Goal: Transaction & Acquisition: Purchase product/service

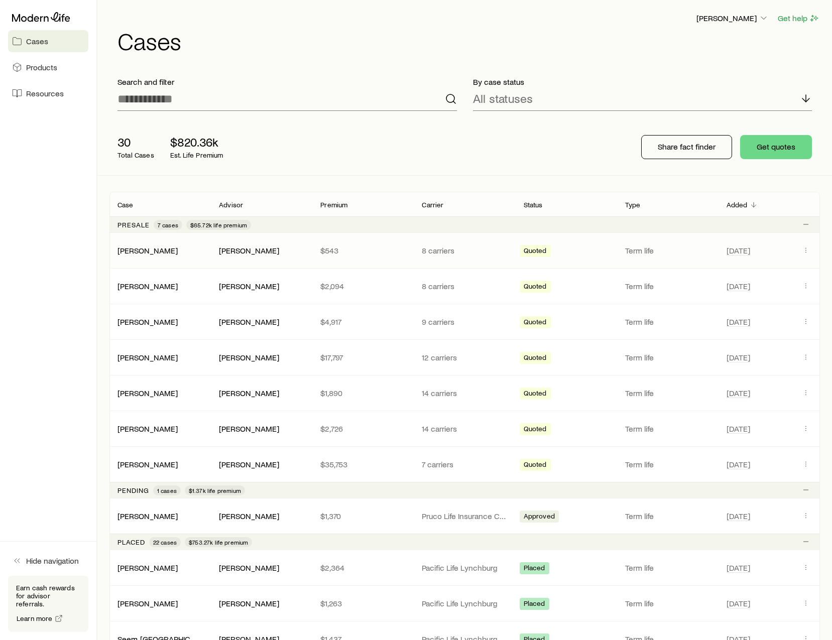
click at [204, 249] on div "[PERSON_NAME]" at bounding box center [159, 250] width 101 height 10
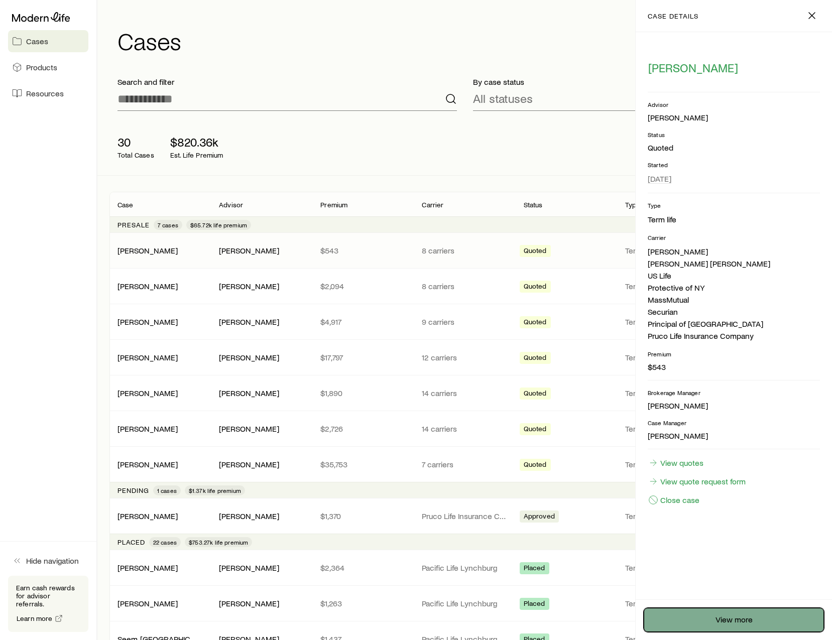
click at [766, 611] on link "View more" at bounding box center [733, 620] width 180 height 24
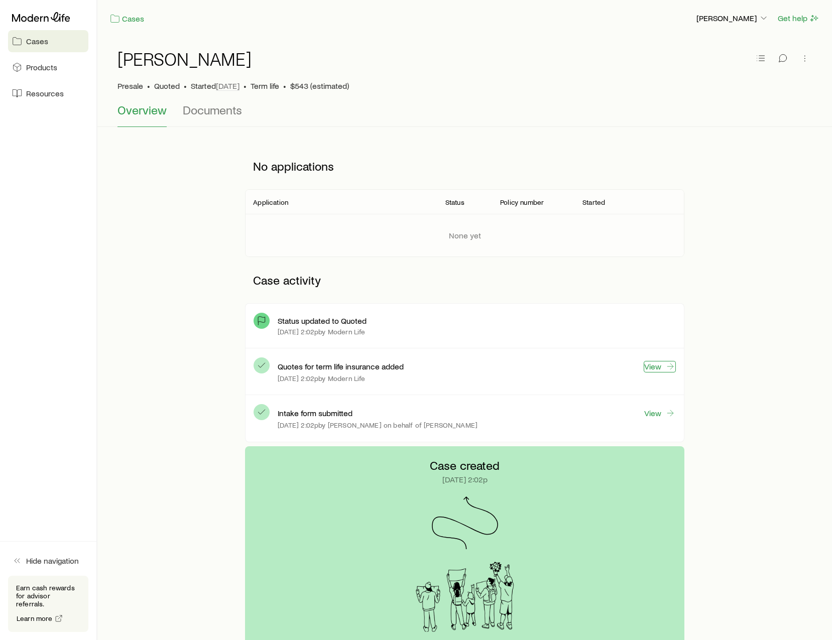
click at [649, 369] on link "View" at bounding box center [659, 367] width 32 height 12
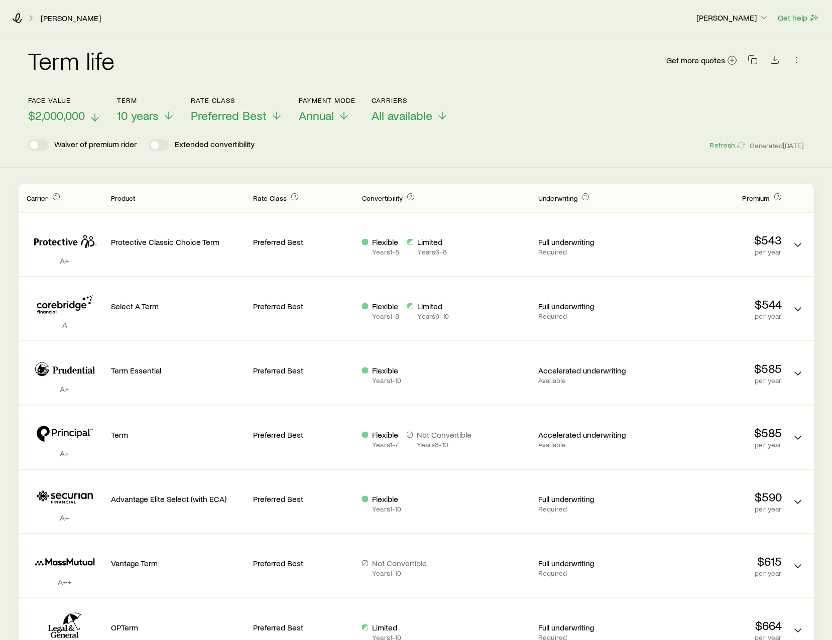
click at [64, 111] on span "$2,000,000" at bounding box center [56, 115] width 57 height 14
click at [628, 113] on div "Face value $2,000,000 Term 10 years Rate Class Preferred Best Payment Mode Annu…" at bounding box center [415, 103] width 775 height 39
click at [67, 115] on span "$2,000,000" at bounding box center [56, 115] width 57 height 14
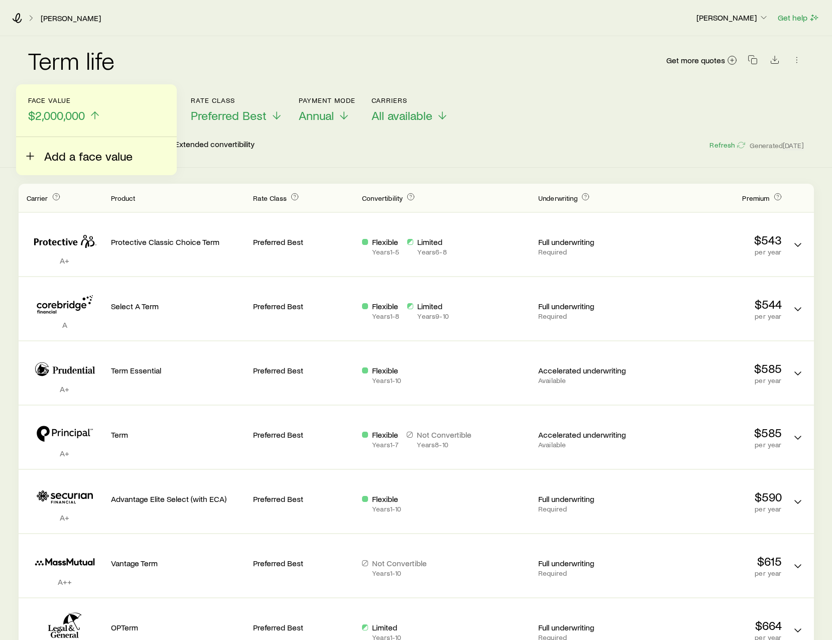
click at [57, 157] on span "Add a face value" at bounding box center [88, 156] width 88 height 14
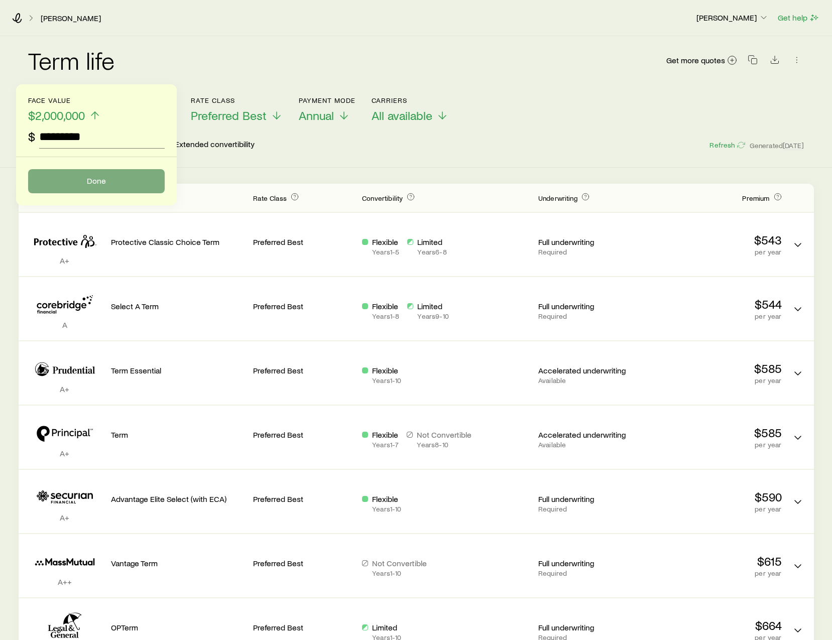
type input "*********"
click at [122, 170] on button "Done" at bounding box center [96, 181] width 137 height 24
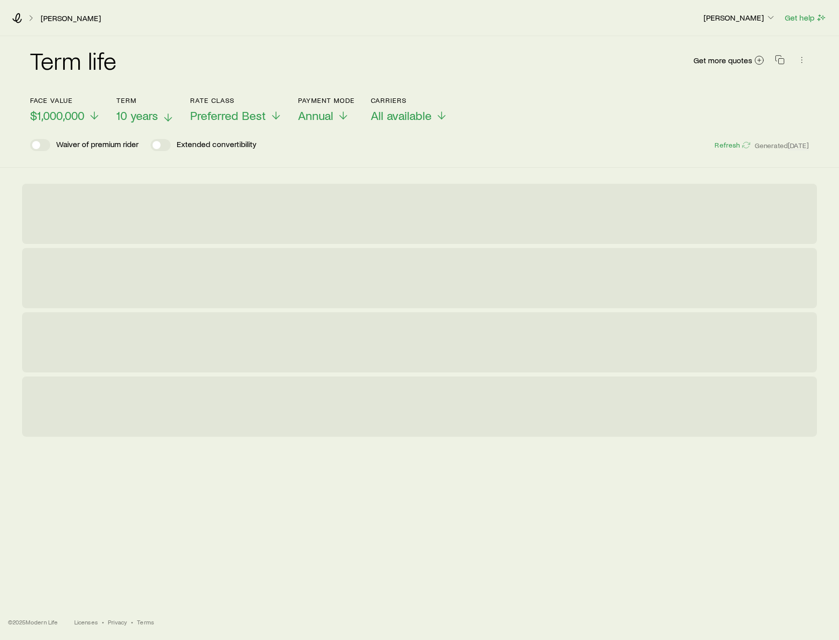
click at [145, 113] on span "10 years" at bounding box center [137, 115] width 42 height 14
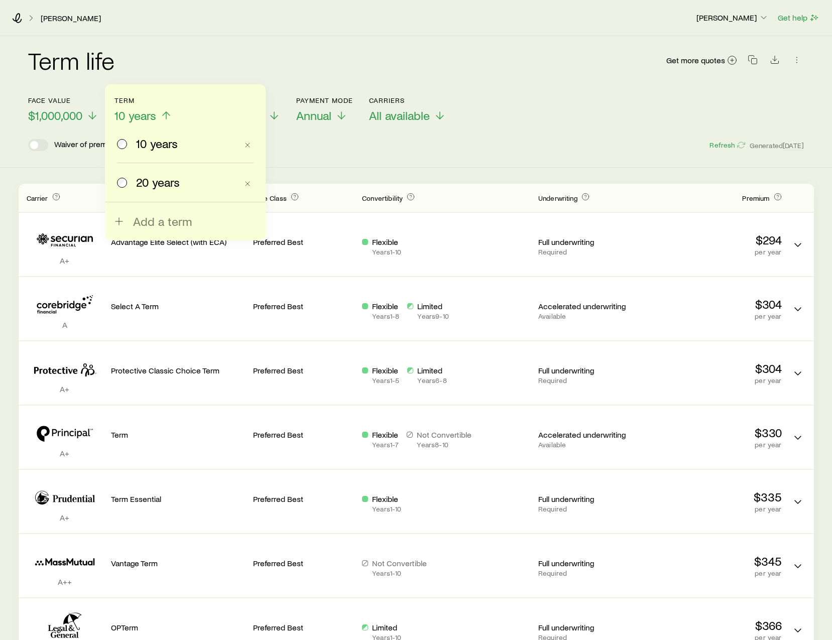
click at [315, 37] on div "Term life Get more quotes" at bounding box center [415, 66] width 775 height 60
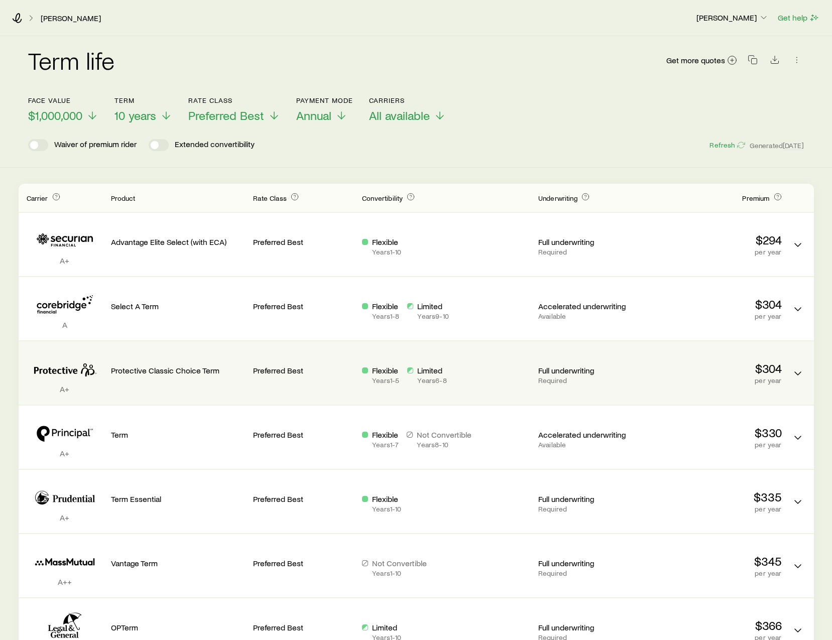
click at [190, 377] on div "Protective Classic Choice Term" at bounding box center [178, 372] width 134 height 47
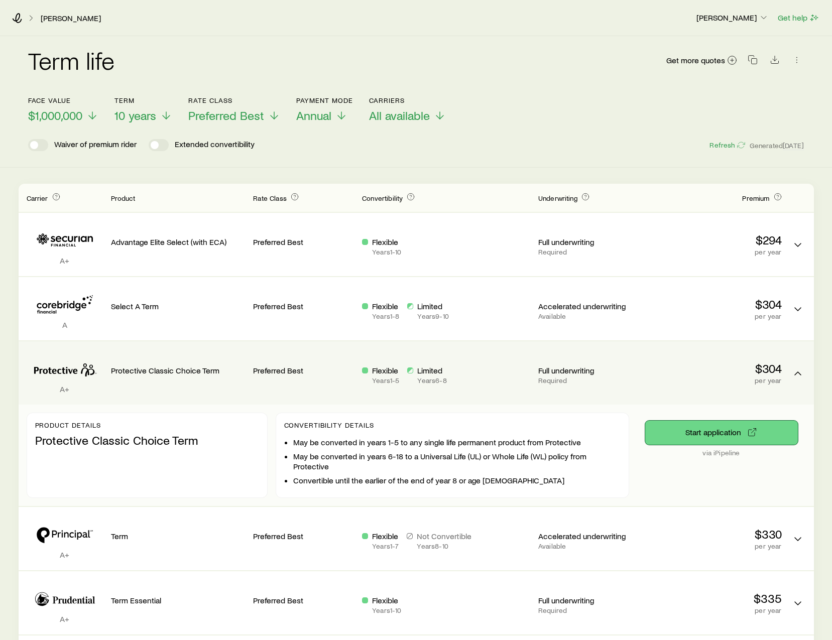
click at [713, 432] on button "Start application" at bounding box center [721, 433] width 153 height 24
click at [732, 432] on button "Start application" at bounding box center [721, 433] width 153 height 24
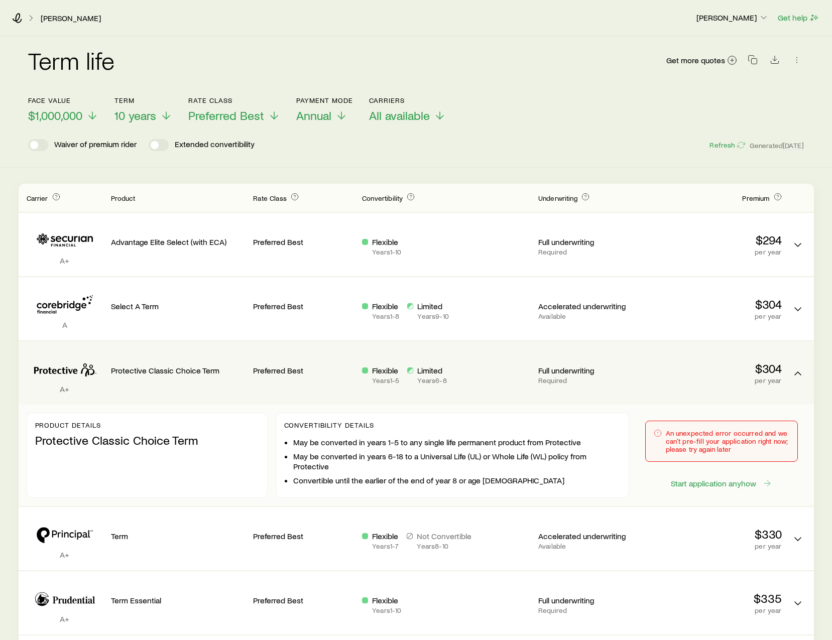
click at [804, 380] on span "Term quotes" at bounding box center [797, 376] width 16 height 10
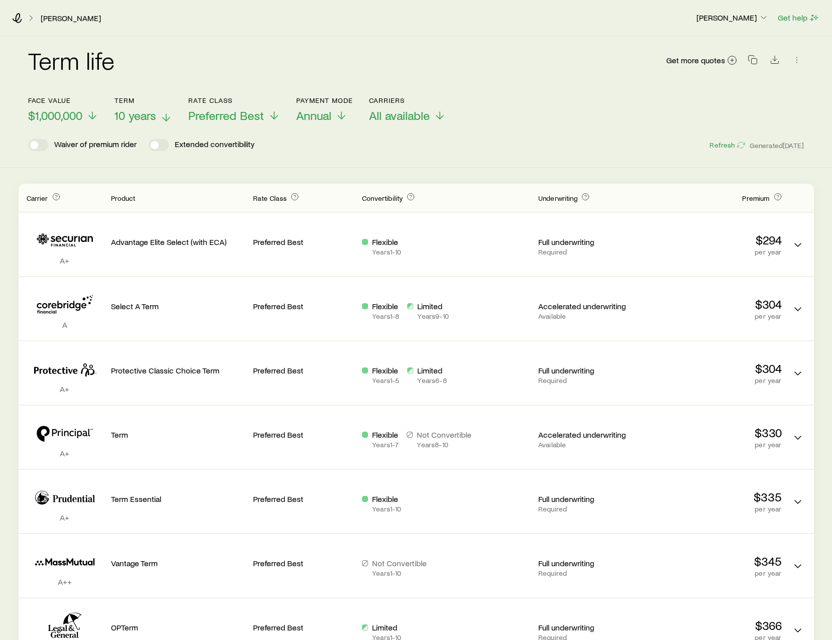
click at [147, 117] on span "10 years" at bounding box center [135, 115] width 42 height 14
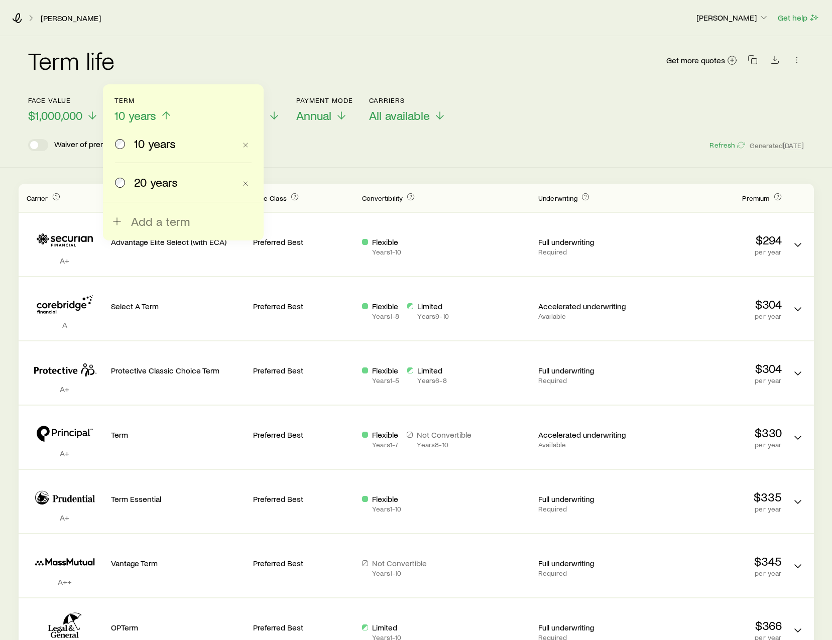
click at [140, 180] on span "20 years" at bounding box center [156, 182] width 44 height 14
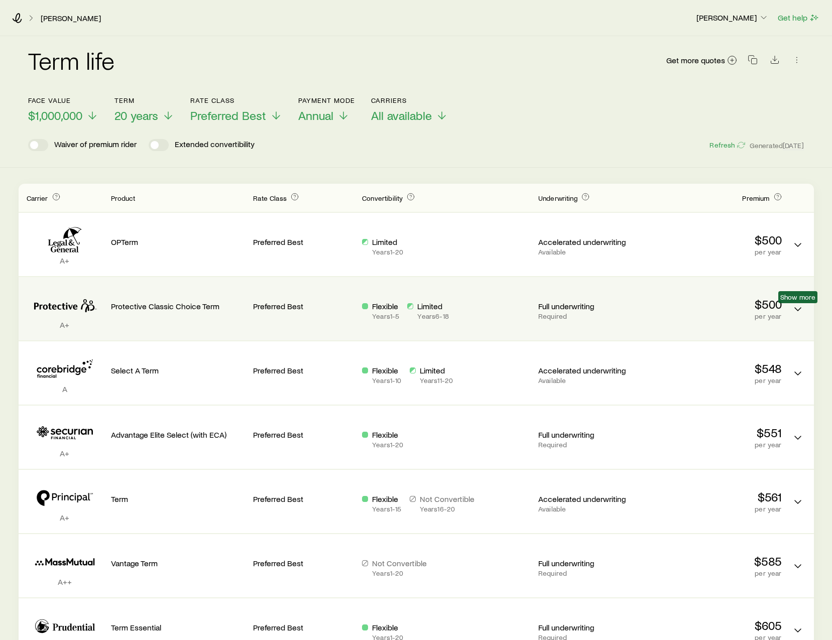
click at [797, 302] on span "Show more" at bounding box center [797, 297] width 39 height 12
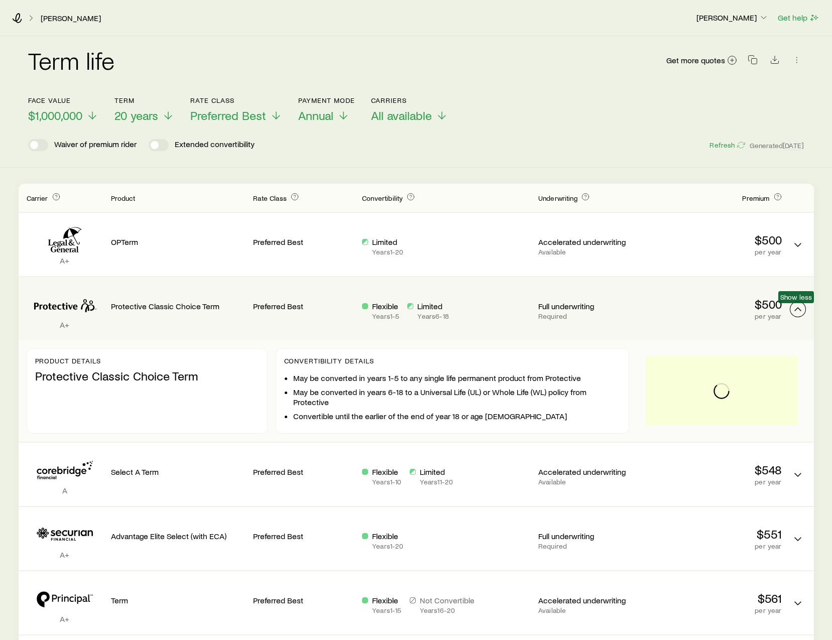
click at [794, 305] on icon "Term quotes" at bounding box center [797, 309] width 12 height 12
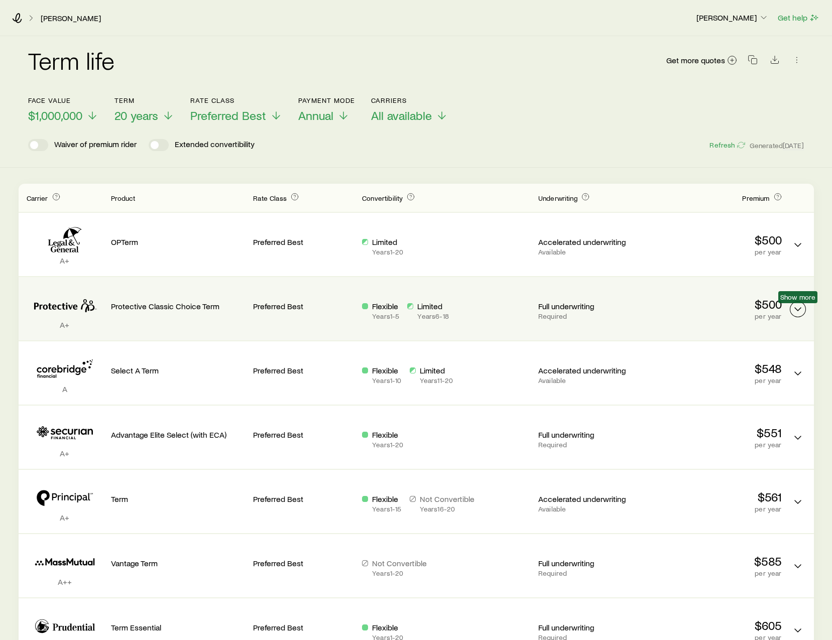
click at [796, 305] on icon "Term quotes" at bounding box center [797, 309] width 12 height 12
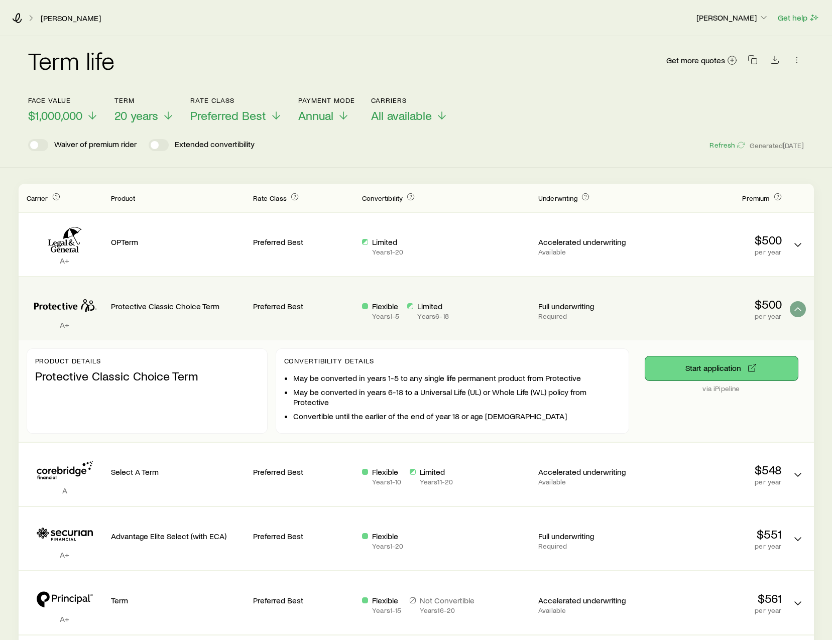
click at [716, 365] on button "Start application" at bounding box center [721, 368] width 153 height 24
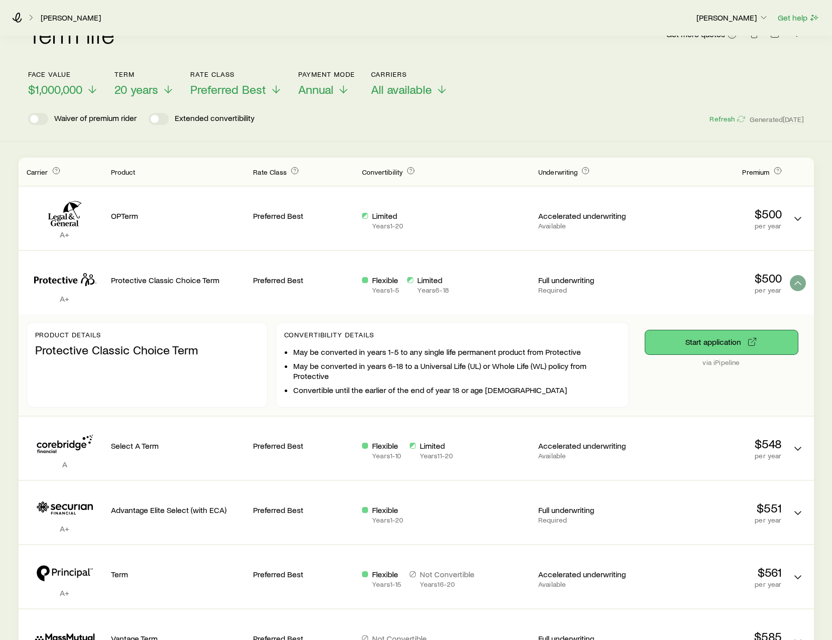
scroll to position [50, 0]
